Goal: Task Accomplishment & Management: Use online tool/utility

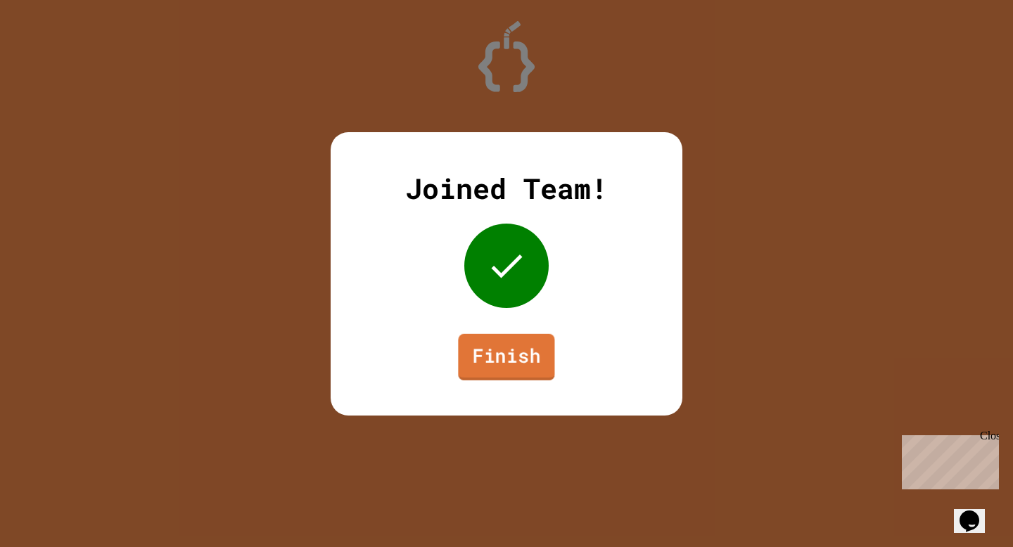
click at [520, 357] on link "Finish" at bounding box center [506, 356] width 96 height 46
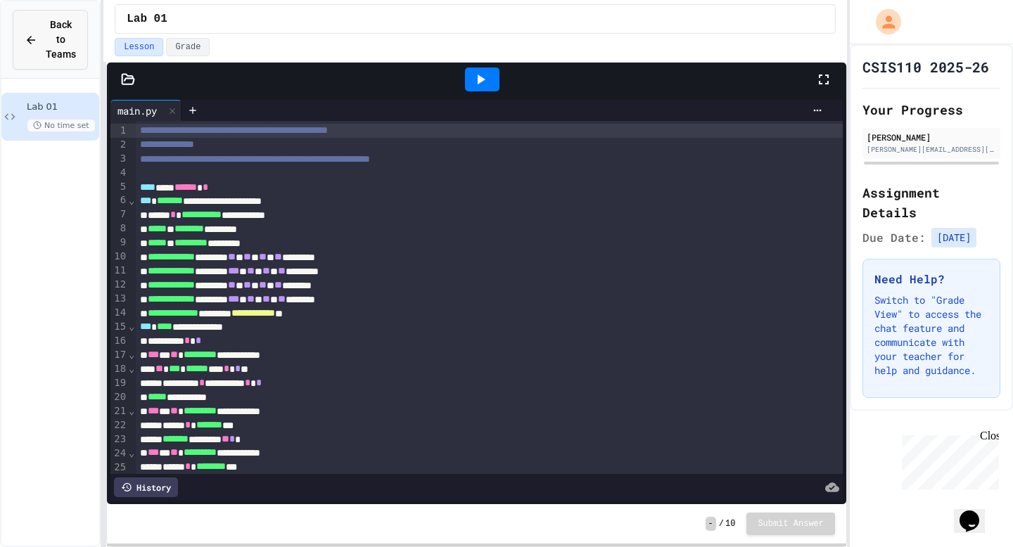
click at [49, 42] on span "Back to Teams" at bounding box center [61, 40] width 30 height 44
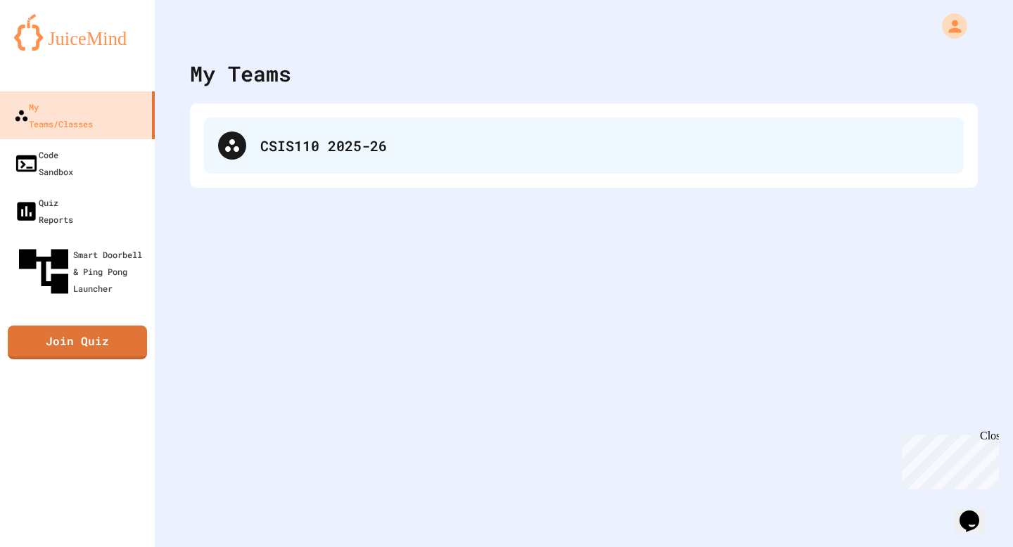
click at [248, 159] on div "CSIS110 2025-26" at bounding box center [584, 145] width 760 height 56
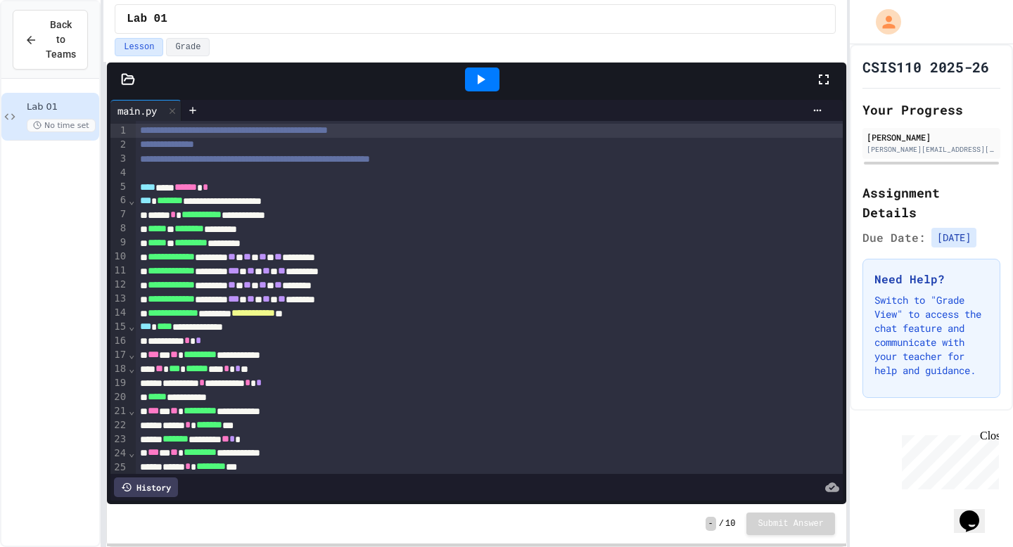
click at [51, 119] on span "No time set" at bounding box center [61, 125] width 69 height 13
drag, startPoint x: 32, startPoint y: 107, endPoint x: 25, endPoint y: 103, distance: 7.9
click at [25, 103] on div "Lab 01 No time set" at bounding box center [50, 117] width 98 height 48
click at [24, 103] on div "Lab 01 No time set" at bounding box center [50, 117] width 98 height 48
click at [995, 438] on div "Close" at bounding box center [989, 439] width 18 height 18
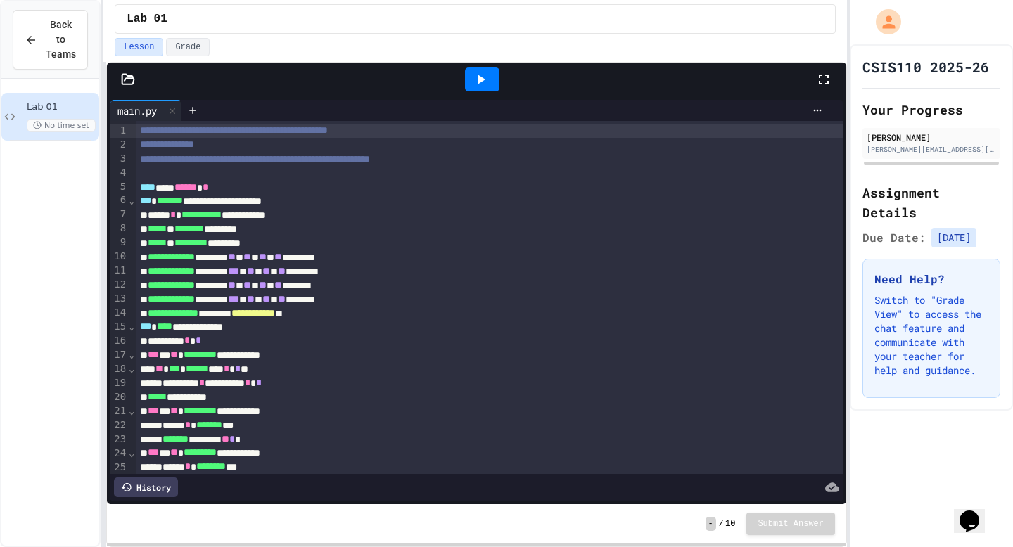
click at [129, 86] on icon at bounding box center [128, 79] width 14 height 14
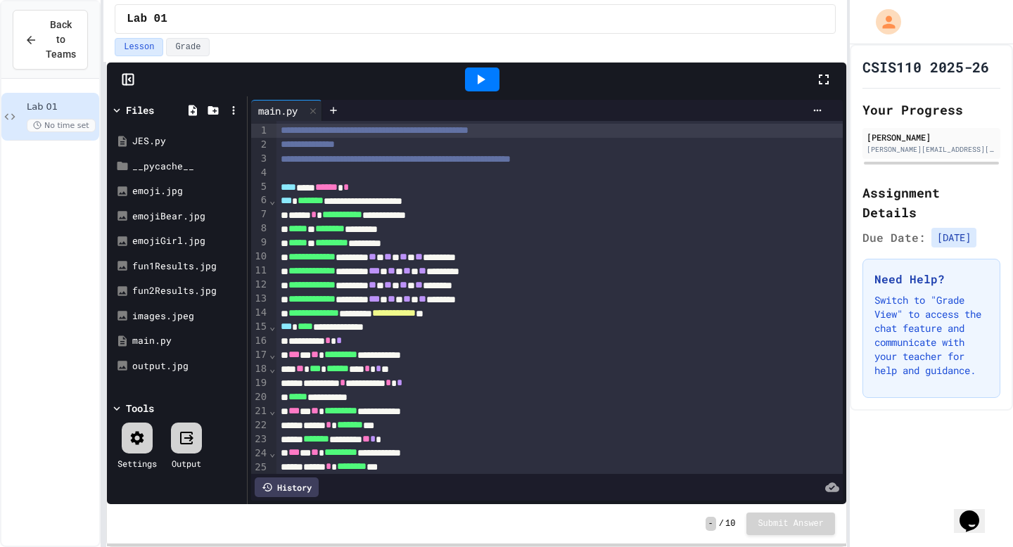
click at [184, 445] on icon at bounding box center [186, 438] width 17 height 17
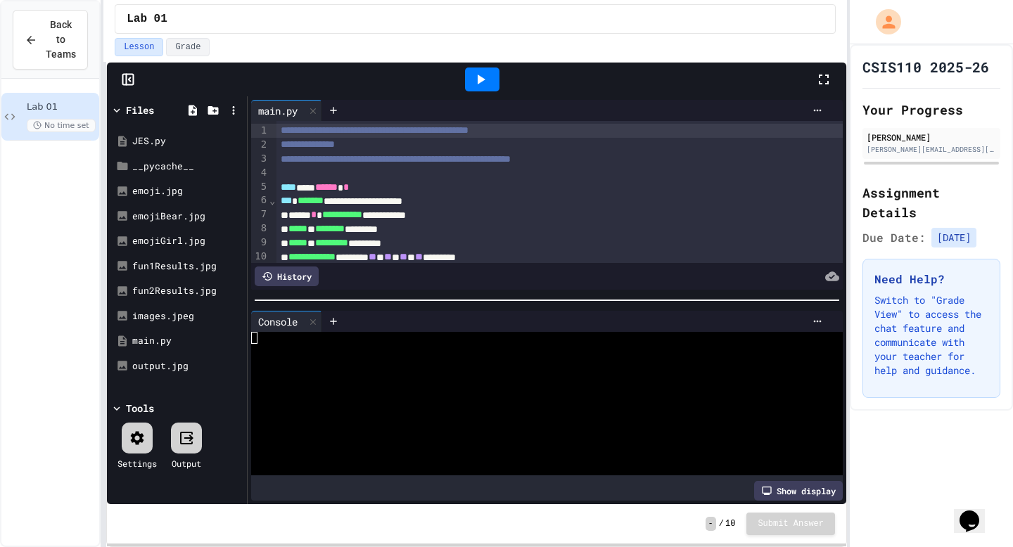
click at [184, 445] on icon at bounding box center [186, 438] width 17 height 17
click at [314, 317] on icon at bounding box center [313, 322] width 10 height 10
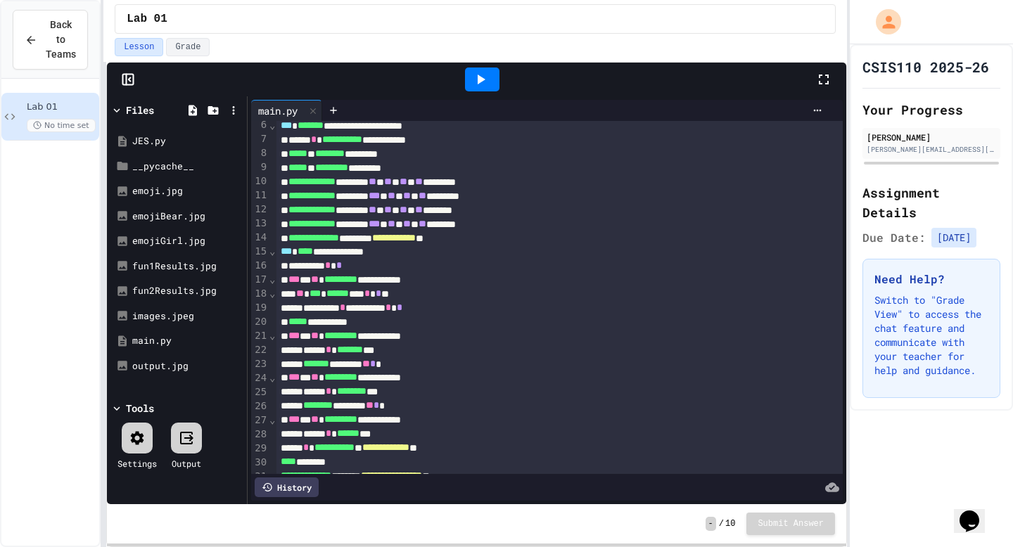
scroll to position [51, 0]
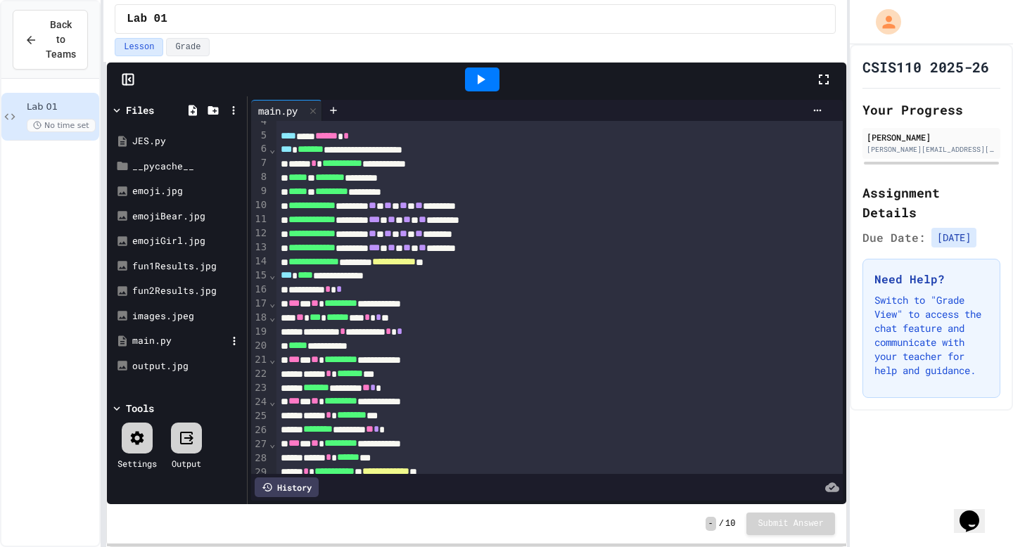
click at [139, 333] on div "main.py" at bounding box center [176, 341] width 133 height 25
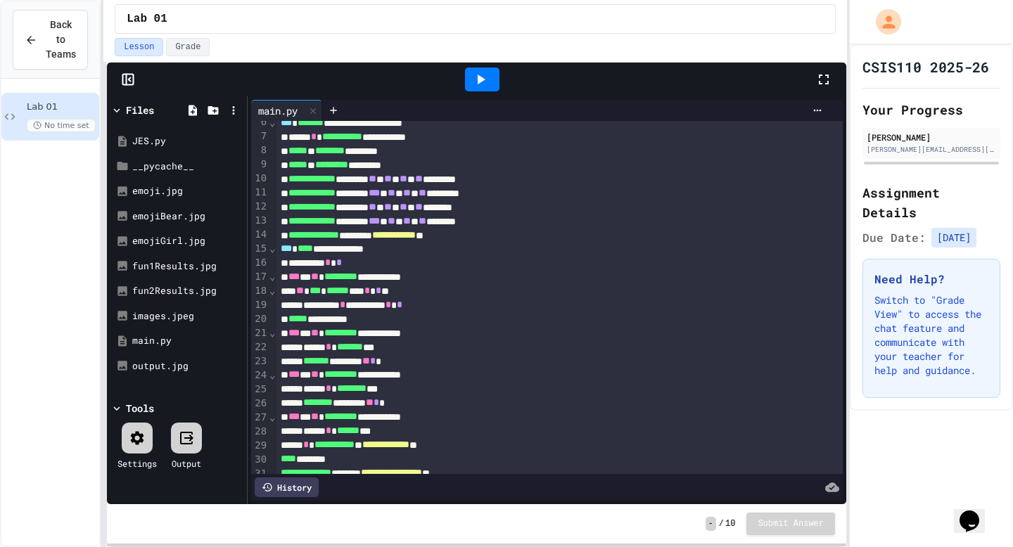
scroll to position [83, 0]
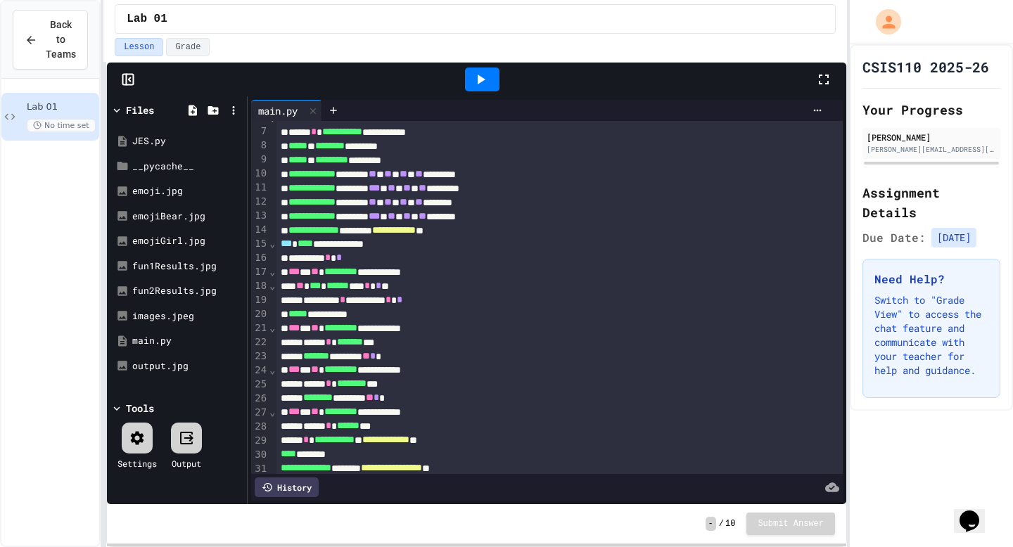
click at [332, 315] on div "**********" at bounding box center [543, 314] width 535 height 14
click at [328, 314] on div "**********" at bounding box center [543, 314] width 535 height 14
click at [483, 65] on div at bounding box center [482, 80] width 49 height 38
click at [483, 77] on icon at bounding box center [480, 79] width 17 height 17
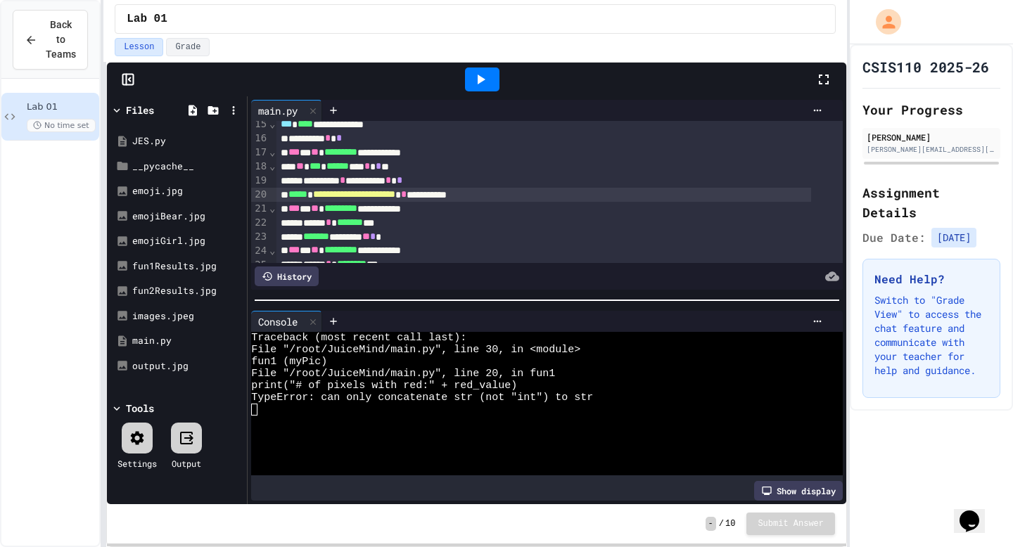
scroll to position [201, 0]
click at [407, 196] on span "*" at bounding box center [404, 196] width 6 height 10
click at [481, 196] on div "**********" at bounding box center [543, 196] width 535 height 14
click at [496, 87] on div at bounding box center [482, 80] width 34 height 24
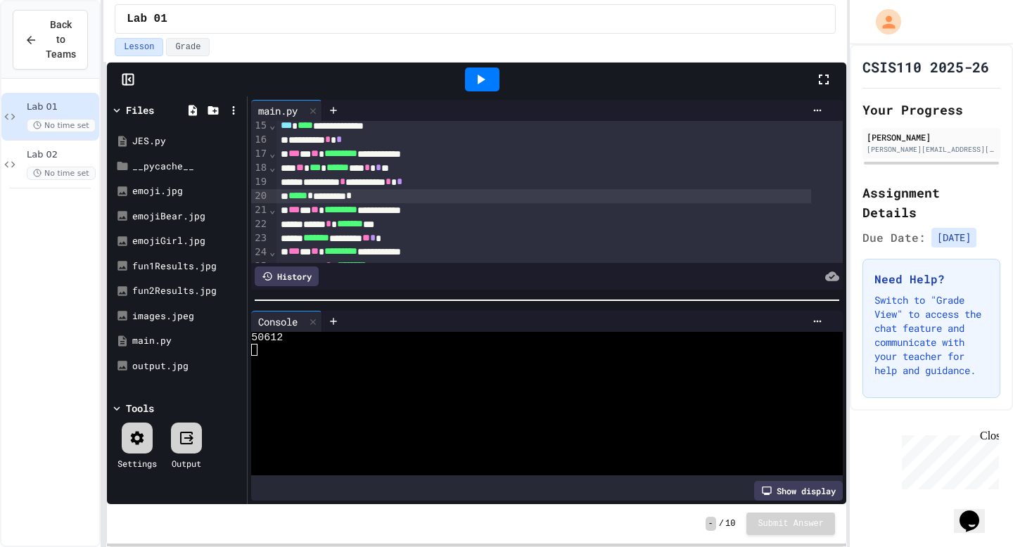
scroll to position [182, 0]
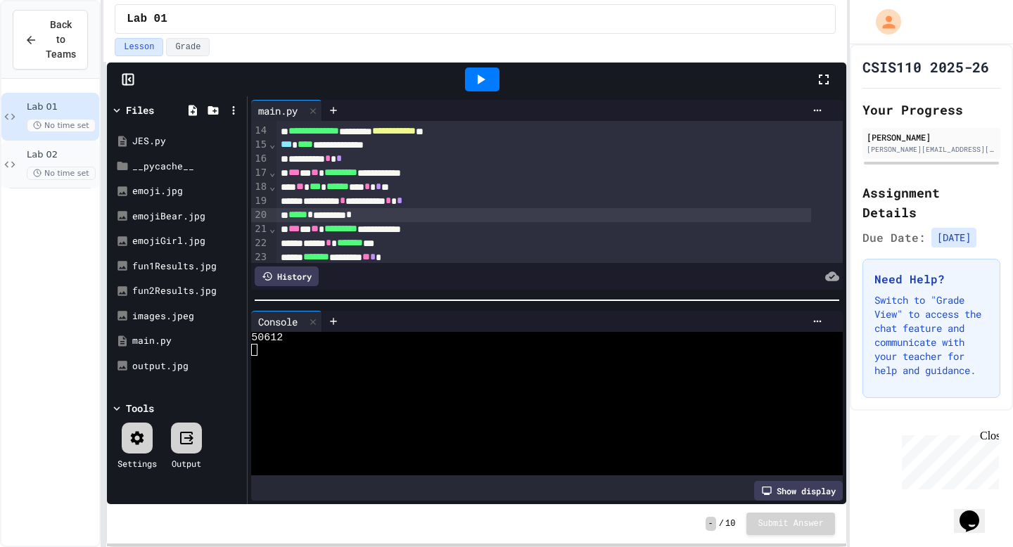
click at [57, 155] on span "Lab 02" at bounding box center [62, 155] width 70 height 12
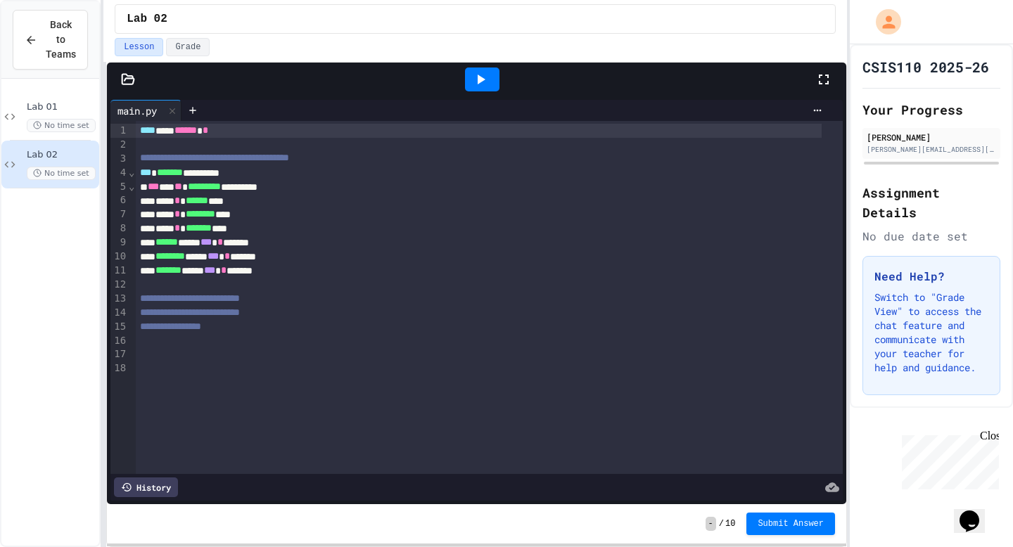
click at [210, 293] on span "**********" at bounding box center [190, 298] width 100 height 10
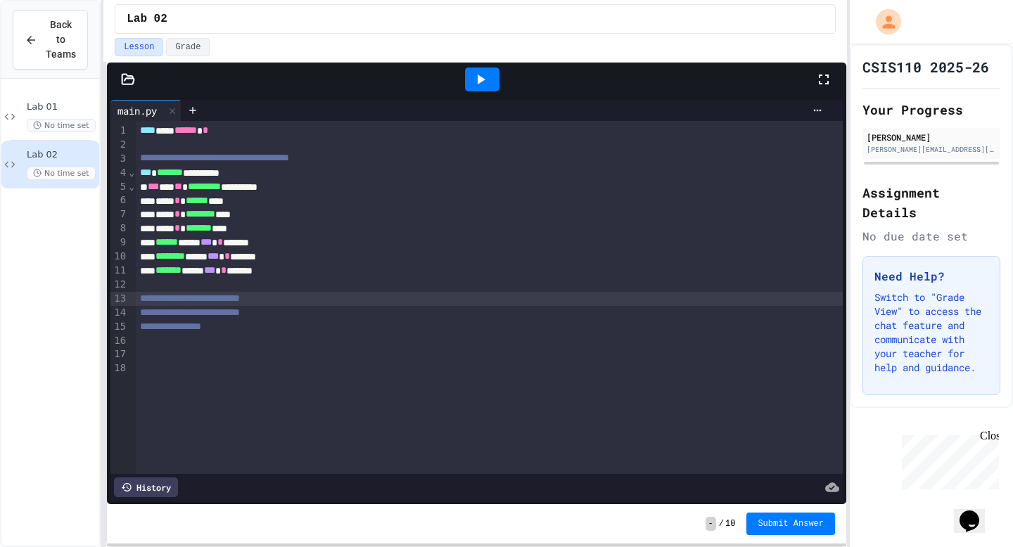
click at [202, 287] on div at bounding box center [490, 285] width 708 height 14
click at [117, 71] on div at bounding box center [476, 80] width 739 height 34
click at [121, 79] on icon at bounding box center [128, 79] width 14 height 14
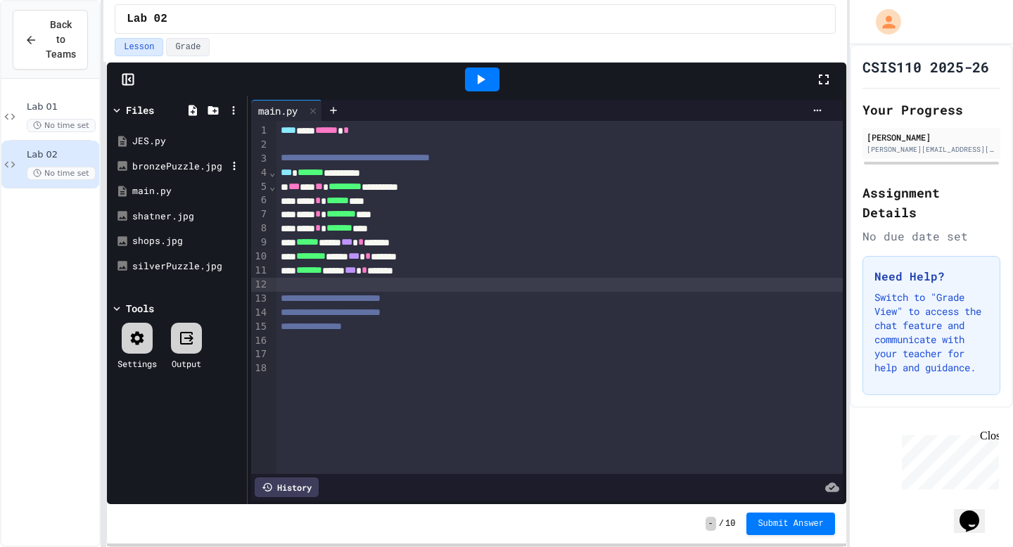
click at [191, 163] on div "bronzePuzzle.jpg" at bounding box center [179, 167] width 94 height 14
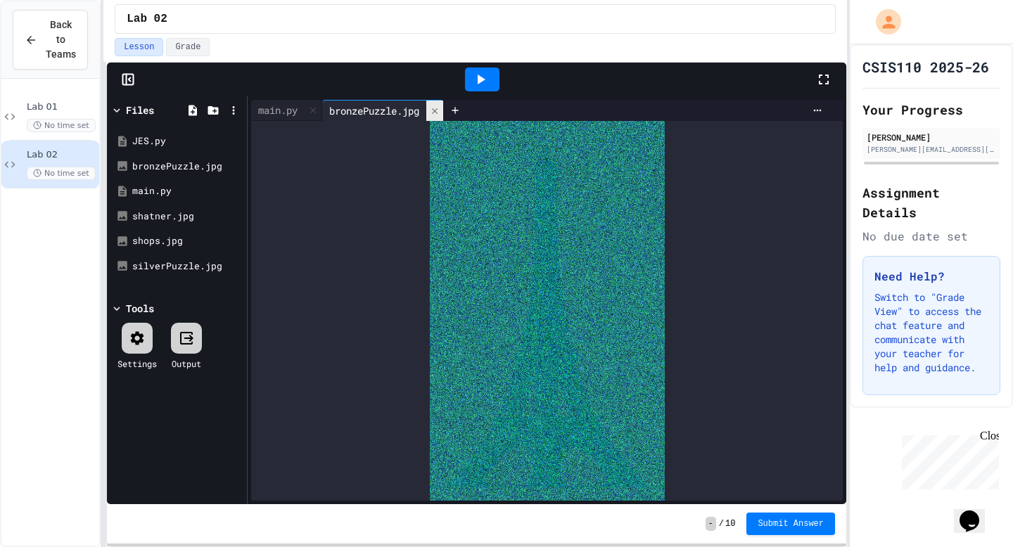
click at [438, 110] on icon at bounding box center [435, 111] width 10 height 10
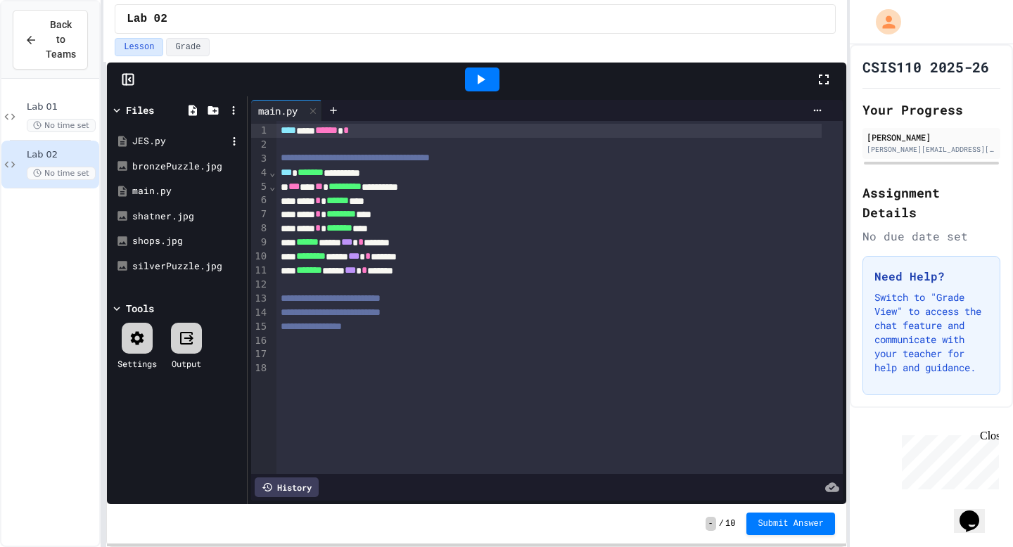
click at [143, 139] on div "JES.py" at bounding box center [179, 141] width 94 height 14
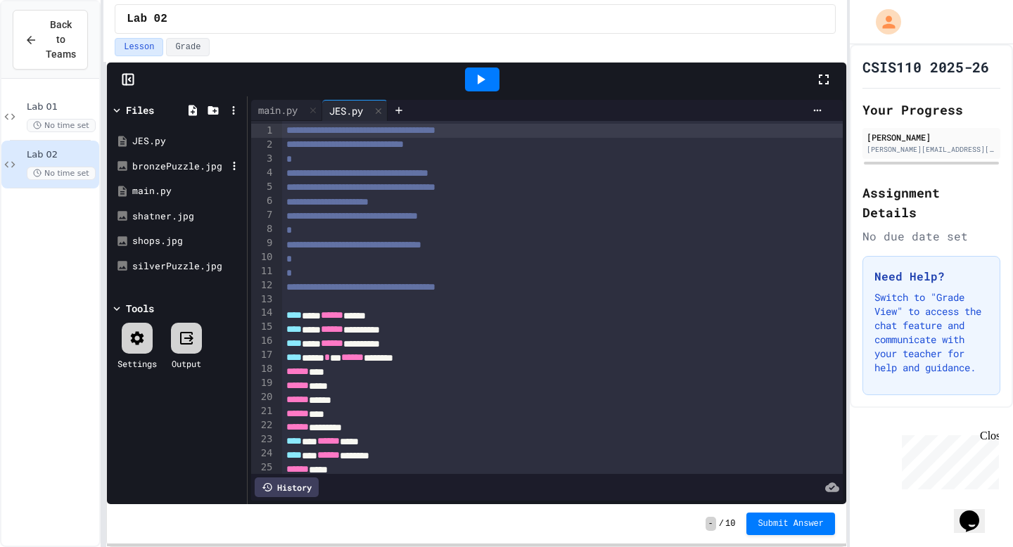
click at [163, 165] on div "bronzePuzzle.jpg" at bounding box center [179, 167] width 94 height 14
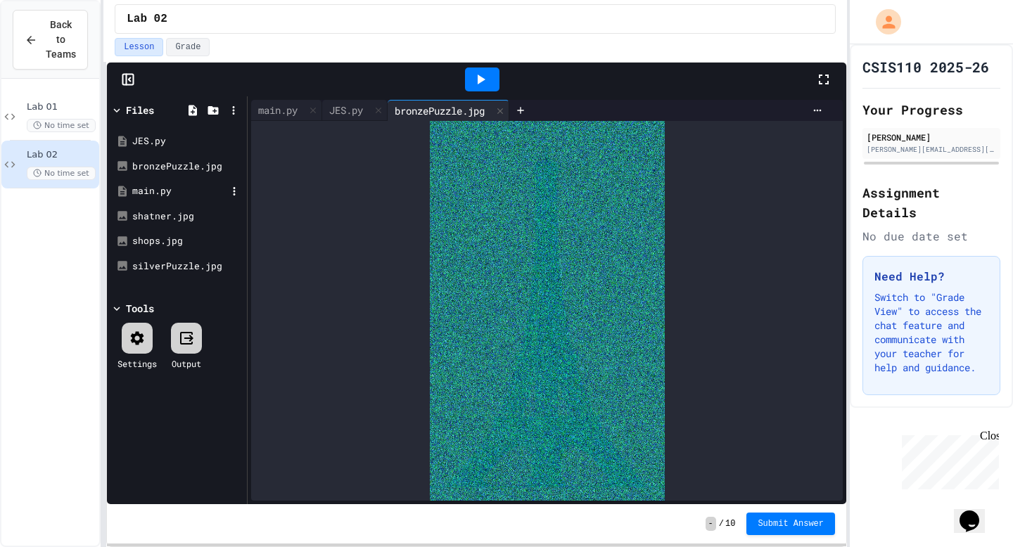
click at [159, 191] on div "main.py" at bounding box center [179, 191] width 94 height 14
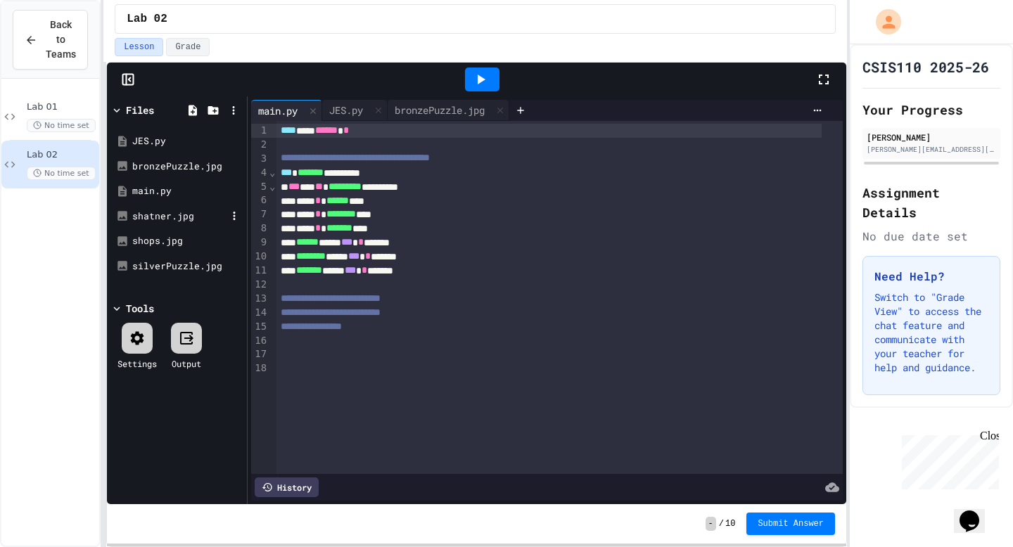
click at [175, 225] on div "shatner.jpg" at bounding box center [176, 216] width 133 height 25
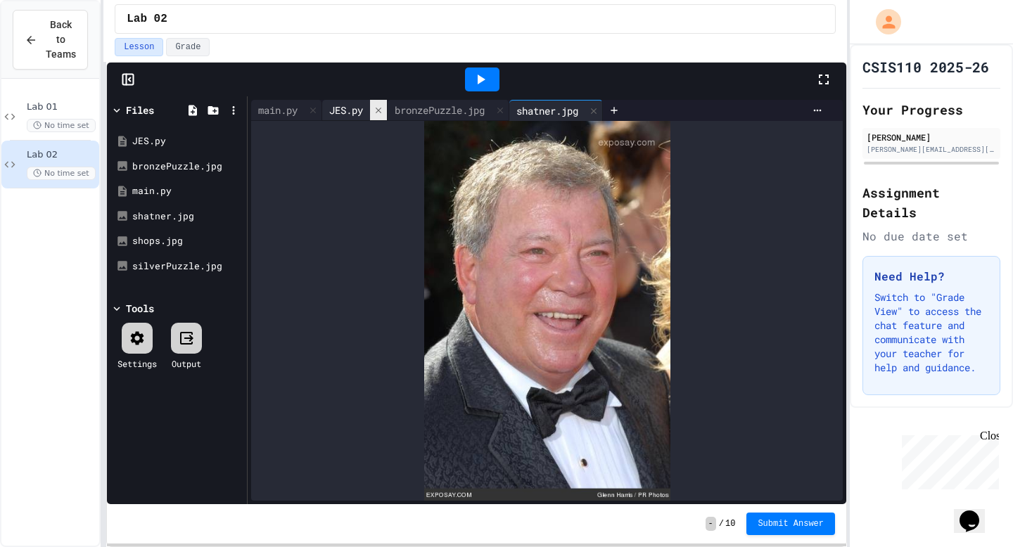
click at [383, 106] on icon at bounding box center [379, 111] width 10 height 10
click at [155, 238] on div "shops.jpg" at bounding box center [179, 241] width 94 height 14
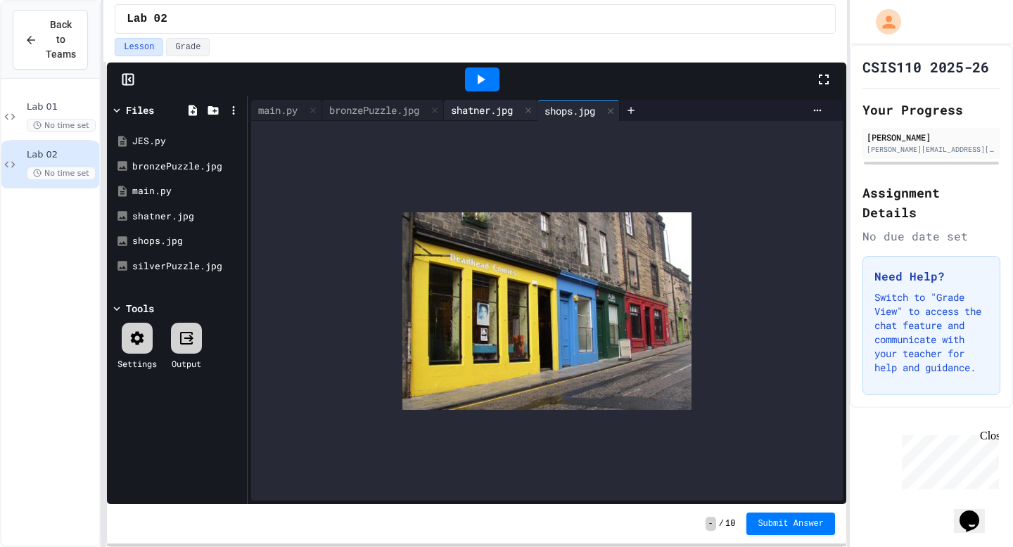
click at [481, 108] on div "shatner.jpg" at bounding box center [482, 110] width 76 height 15
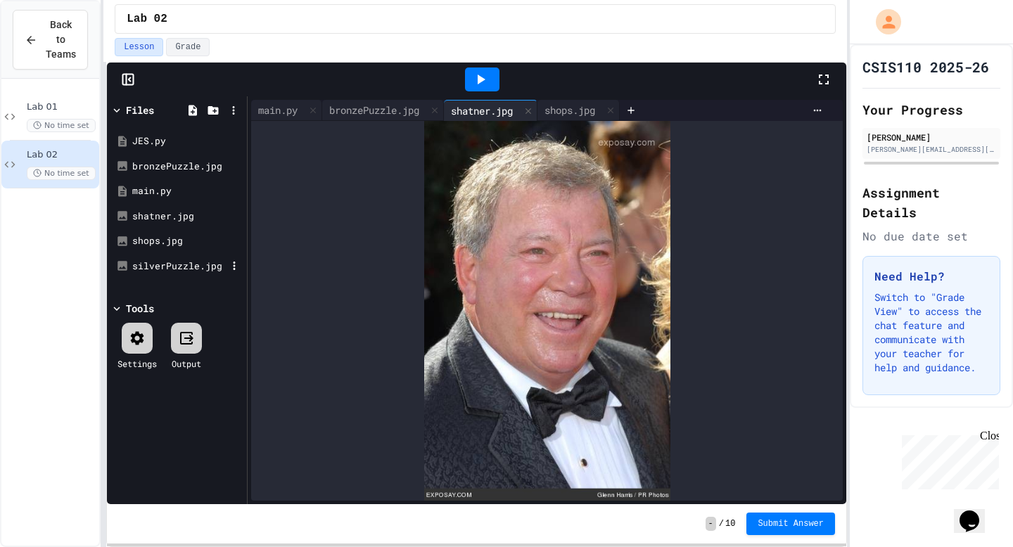
click at [163, 254] on div "silverPuzzle.jpg" at bounding box center [176, 266] width 133 height 25
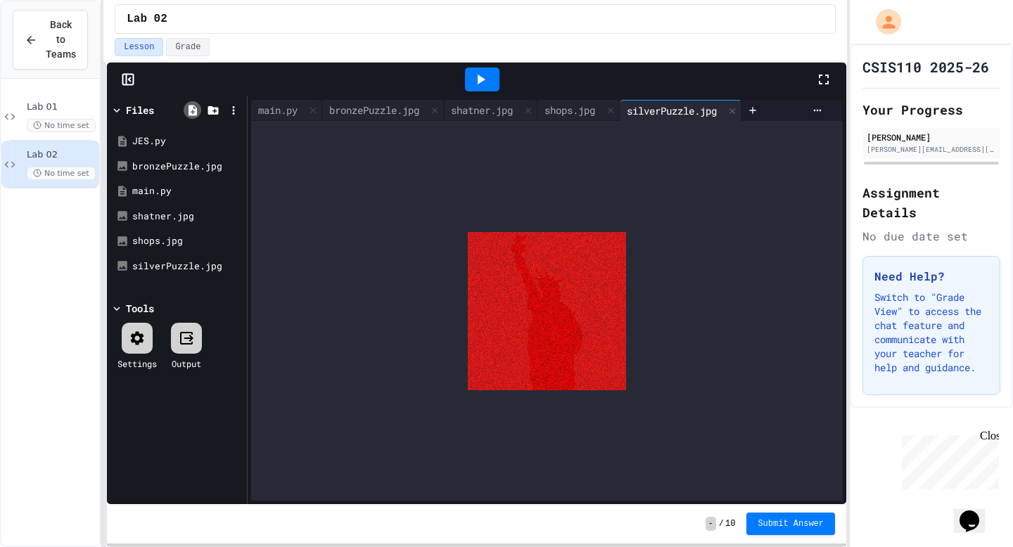
click at [192, 113] on icon at bounding box center [192, 110] width 13 height 13
click at [233, 112] on icon at bounding box center [233, 110] width 2 height 8
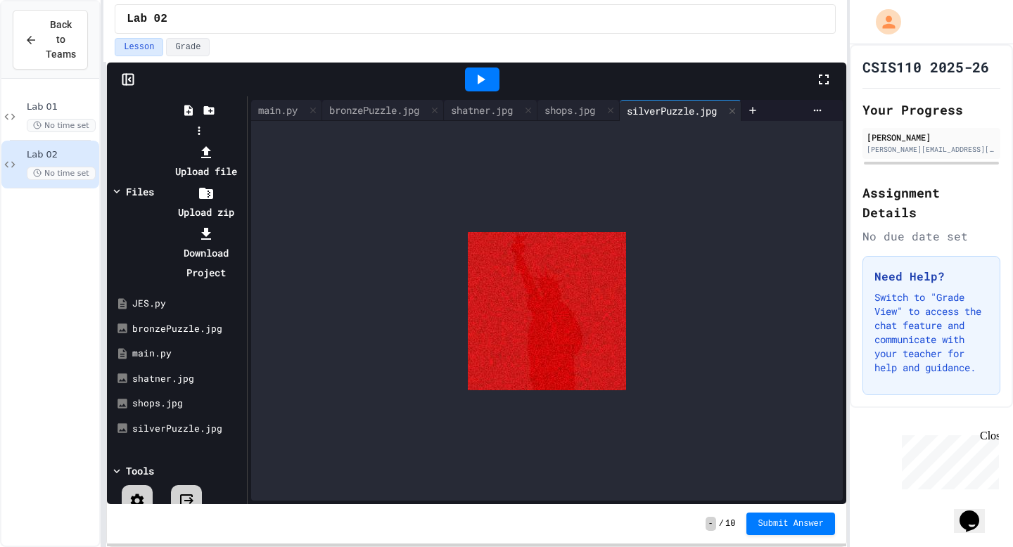
click at [243, 142] on li "Upload file" at bounding box center [205, 161] width 75 height 39
click at [243, 142] on div at bounding box center [205, 152] width 75 height 20
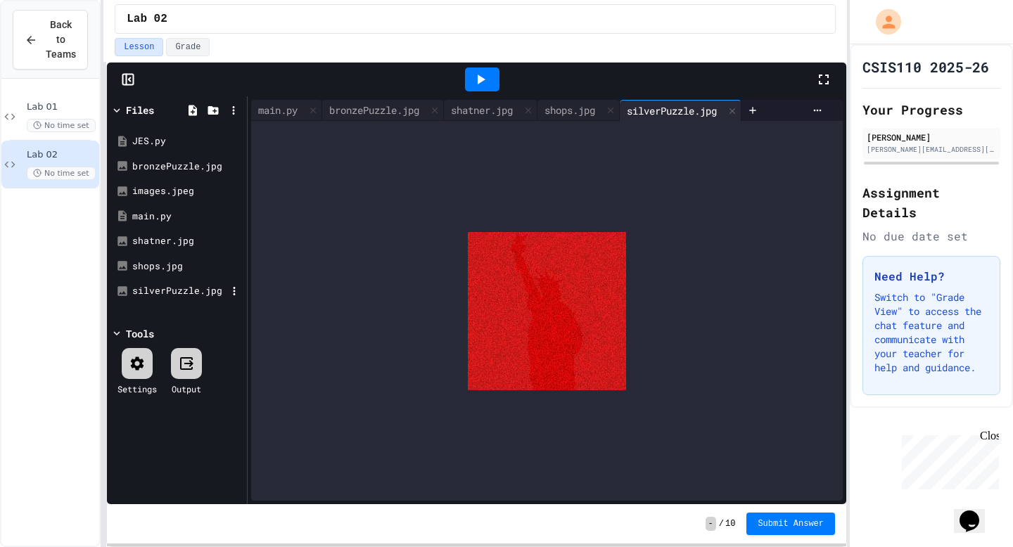
click at [158, 290] on div "silverPuzzle.jpg" at bounding box center [179, 291] width 94 height 14
click at [158, 192] on div "images.jpeg" at bounding box center [179, 191] width 94 height 14
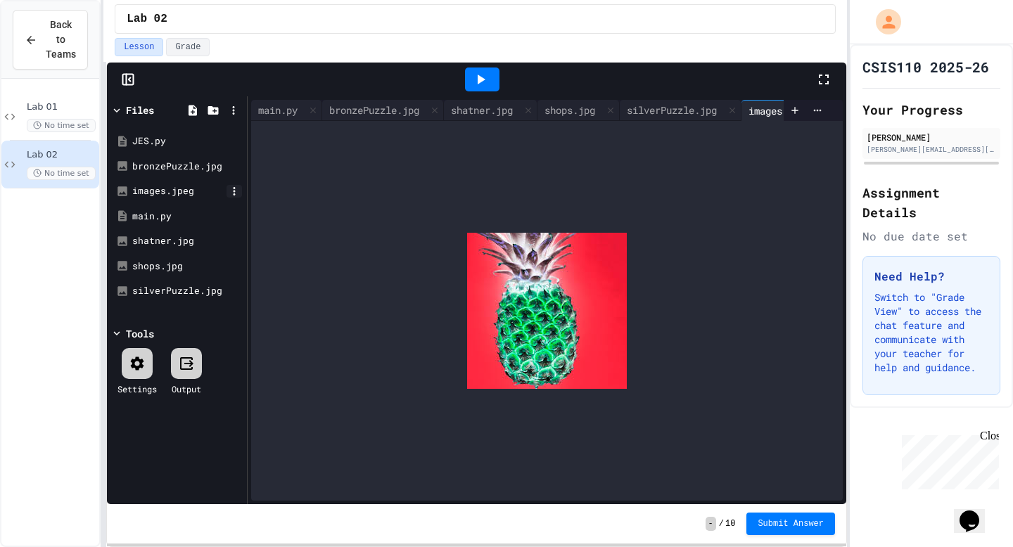
click at [227, 188] on div at bounding box center [234, 191] width 15 height 13
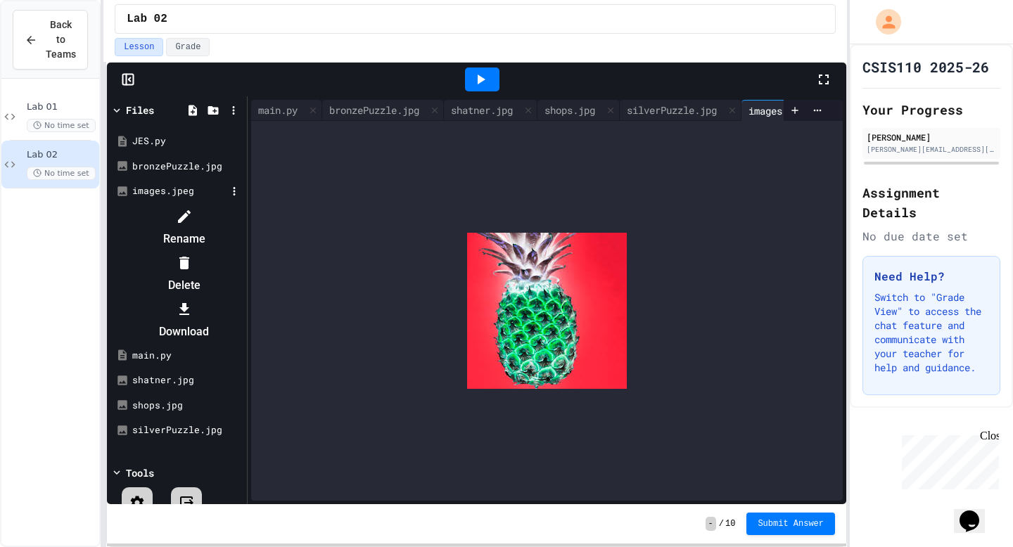
click at [243, 214] on li "Rename" at bounding box center [184, 227] width 119 height 45
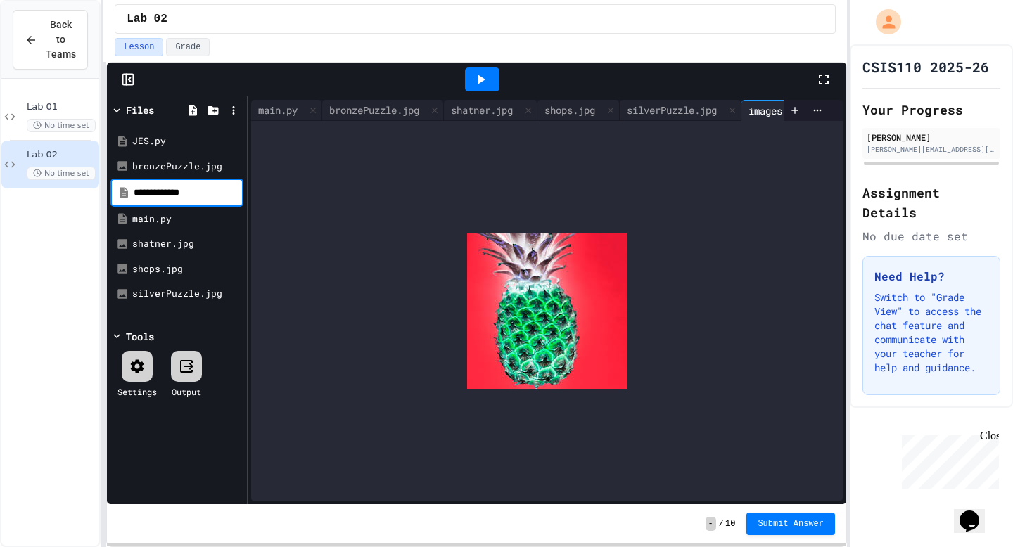
type input "**********"
click at [209, 196] on input "**********" at bounding box center [187, 193] width 107 height 14
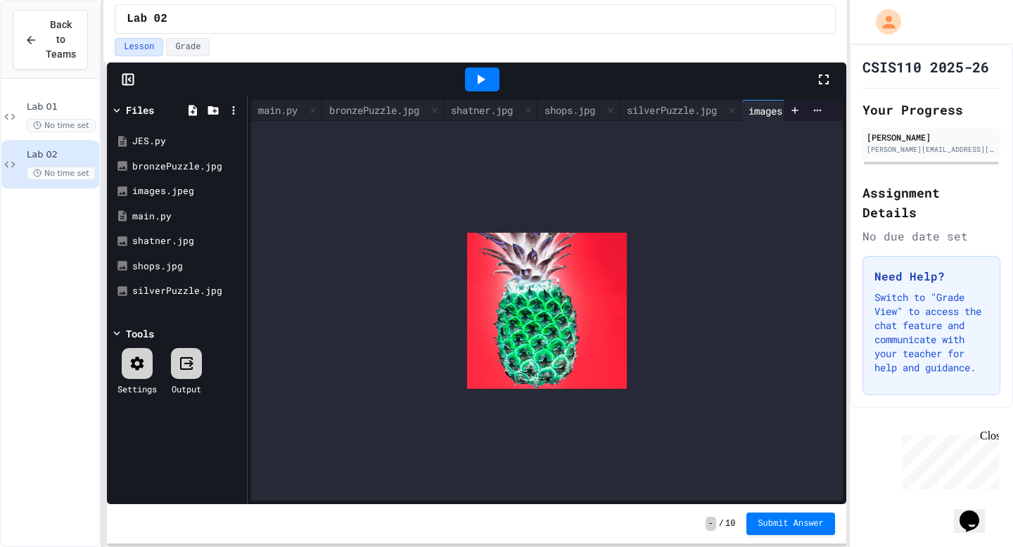
click at [367, 193] on div at bounding box center [547, 311] width 592 height 380
click at [179, 190] on div "images.jpeg" at bounding box center [179, 191] width 94 height 14
click at [238, 189] on icon at bounding box center [234, 191] width 13 height 13
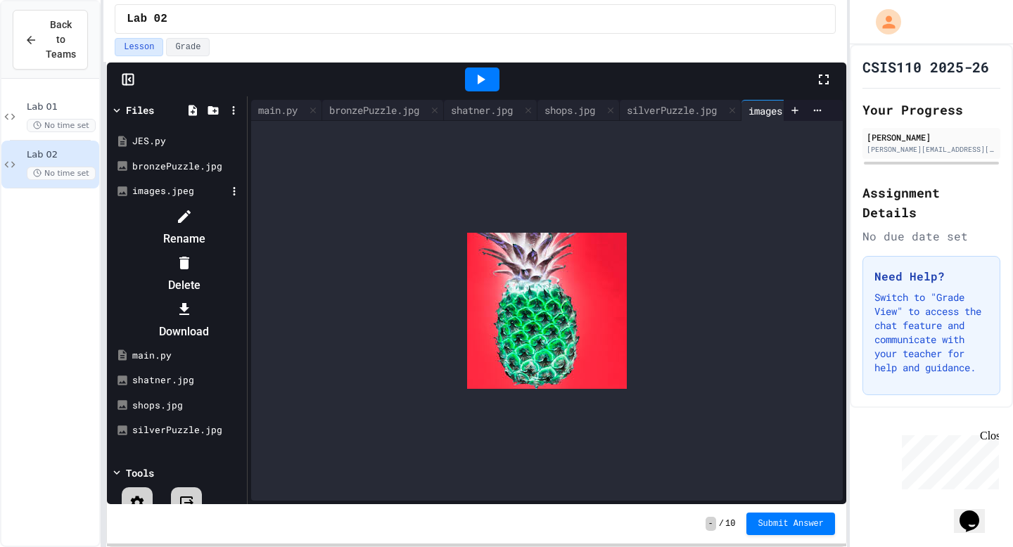
click at [243, 206] on li "Rename" at bounding box center [184, 227] width 119 height 45
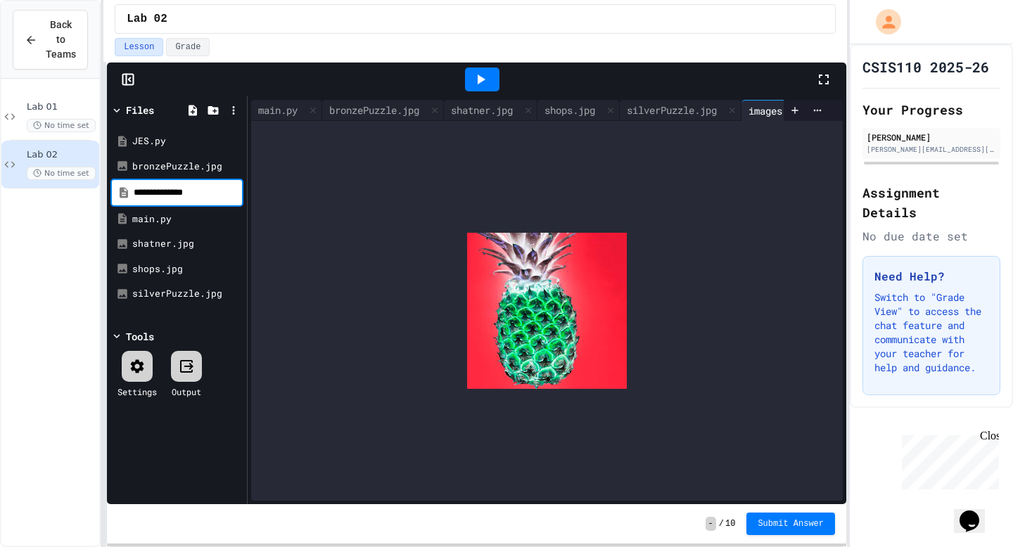
type input "**********"
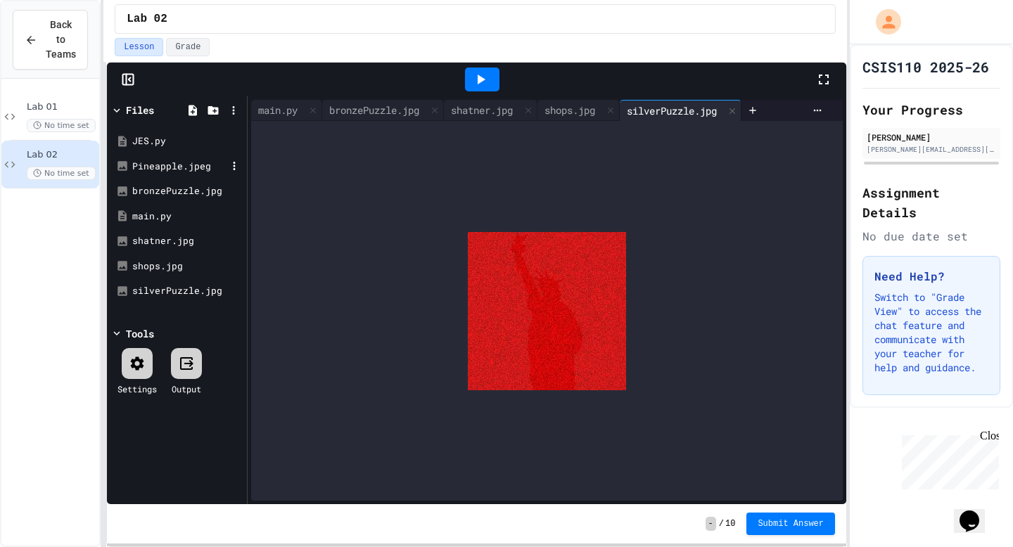
click at [174, 166] on div "Pineapple.jpeg" at bounding box center [179, 167] width 94 height 14
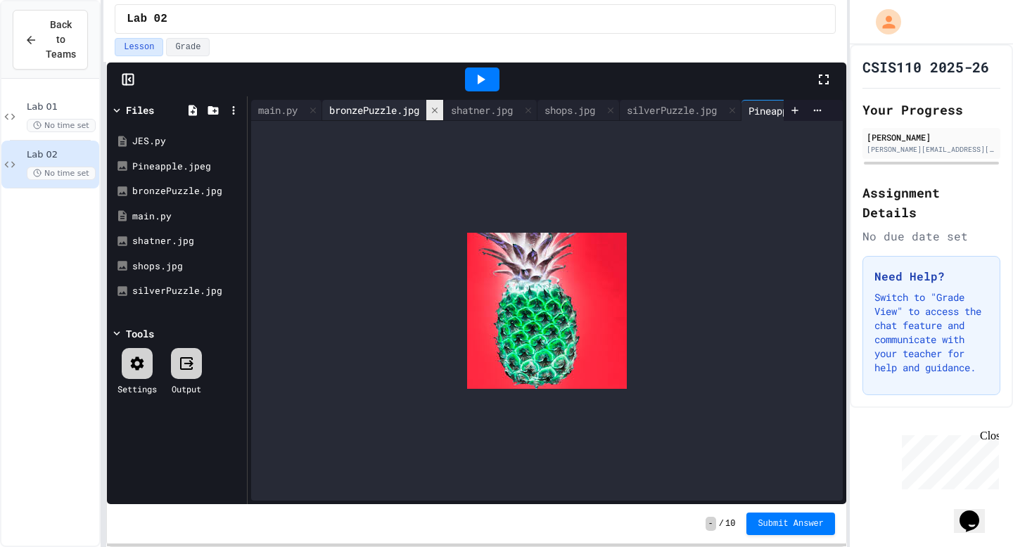
click at [438, 106] on icon at bounding box center [435, 111] width 10 height 10
click at [438, 103] on div "shops.jpg" at bounding box center [448, 110] width 65 height 15
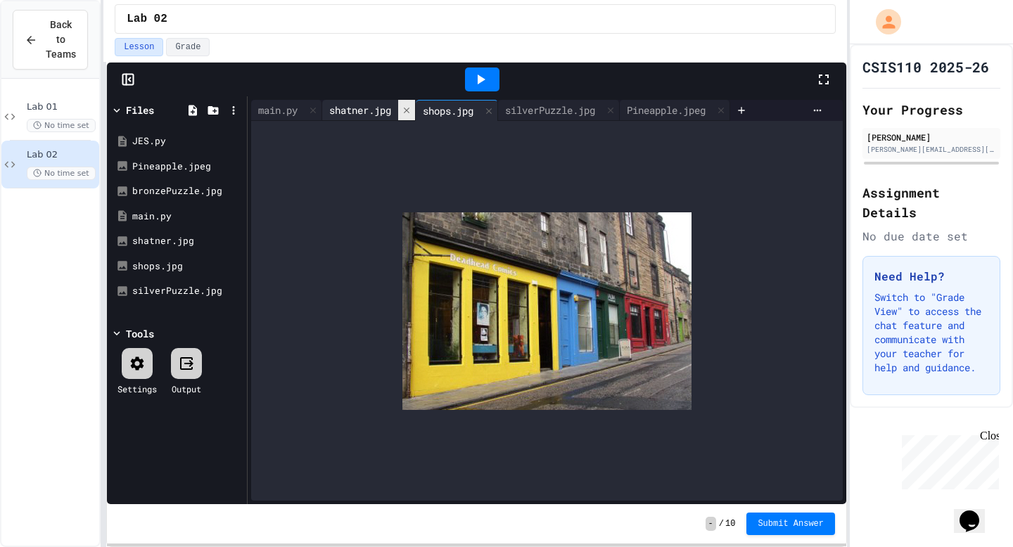
click at [412, 109] on icon at bounding box center [407, 111] width 10 height 10
click at [414, 109] on div "silverPuzzle.jpg" at bounding box center [457, 110] width 104 height 15
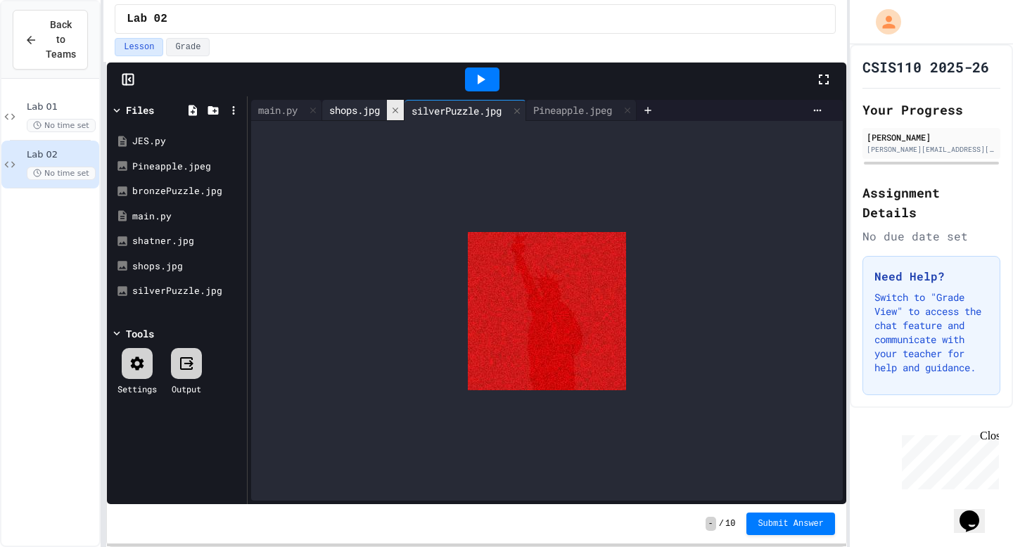
click at [400, 108] on icon at bounding box center [395, 111] width 10 height 10
click at [405, 108] on div "silverPuzzle.jpg" at bounding box center [374, 110] width 104 height 15
click at [436, 110] on icon at bounding box center [435, 111] width 10 height 10
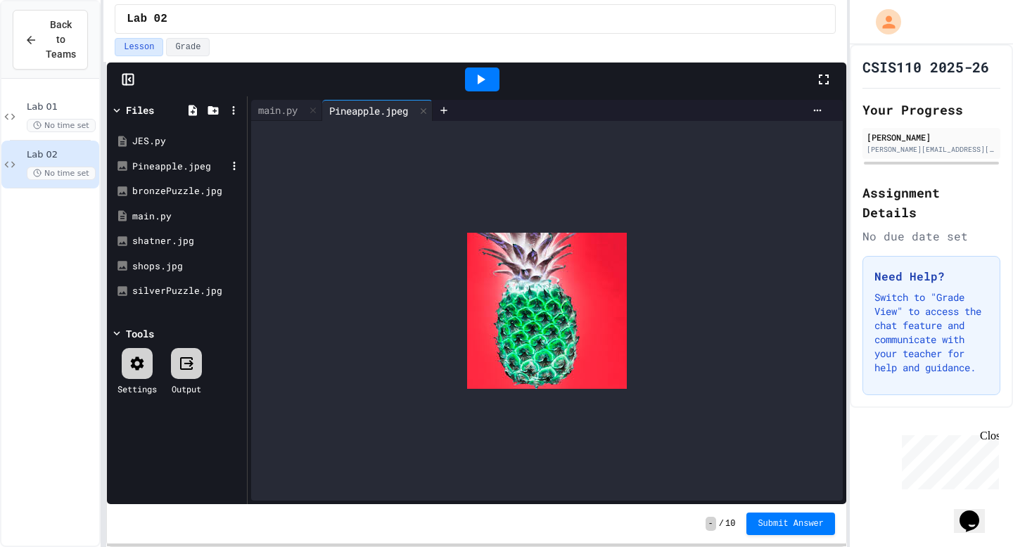
click at [272, 116] on div "main.py" at bounding box center [277, 110] width 53 height 15
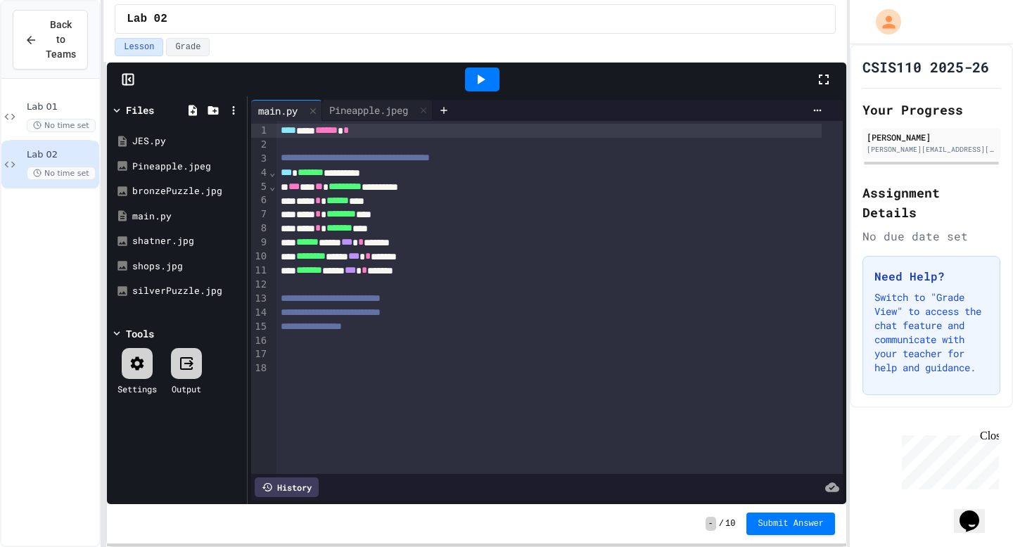
click at [408, 343] on div at bounding box center [559, 341] width 567 height 14
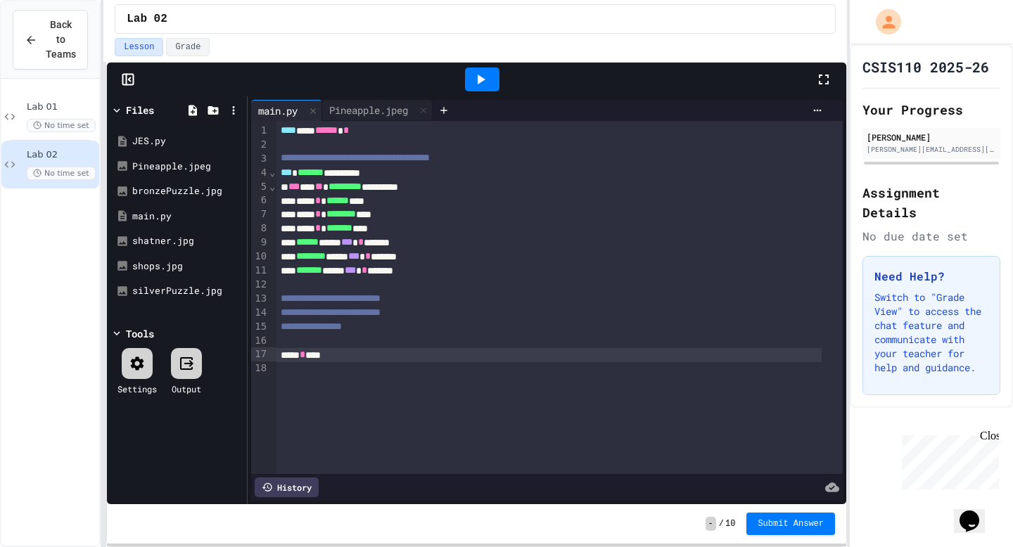
click at [308, 359] on div "***** * ****" at bounding box center [549, 355] width 546 height 14
click at [322, 357] on div "***** * ****" at bounding box center [549, 355] width 546 height 14
click at [385, 352] on div "***** * ****" at bounding box center [549, 355] width 546 height 14
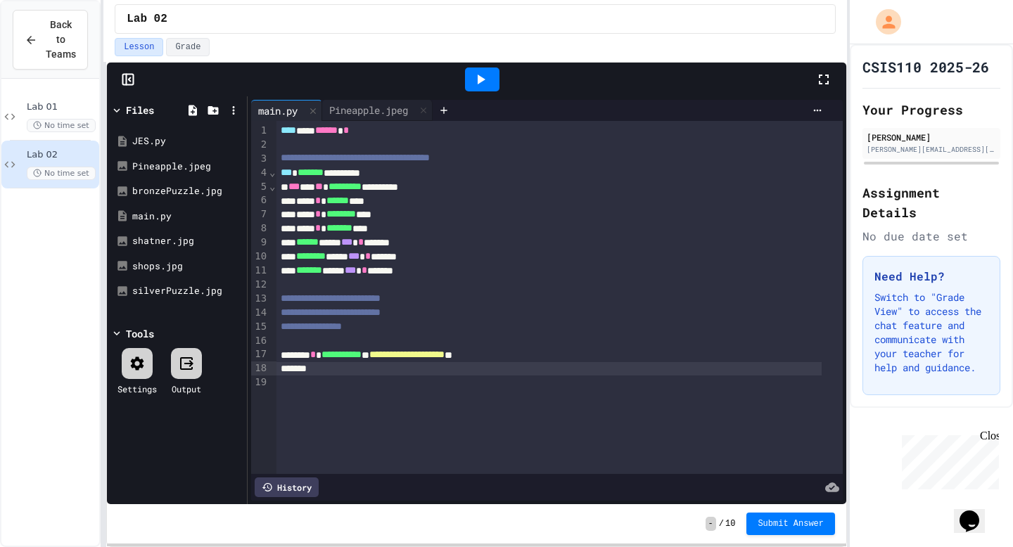
click at [317, 355] on div "**********" at bounding box center [549, 355] width 546 height 14
